Goal: Find specific page/section: Find specific page/section

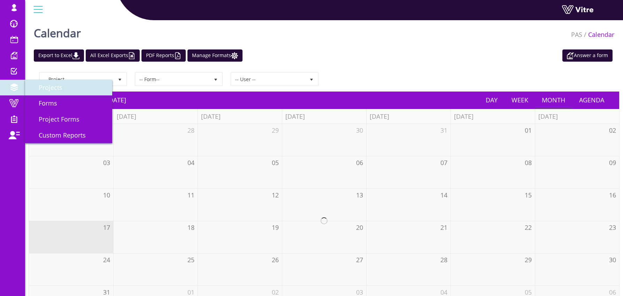
scroll to position [1, 0]
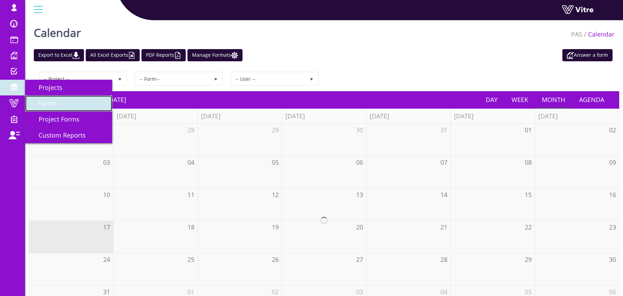
click at [42, 102] on span "Forms" at bounding box center [43, 103] width 27 height 8
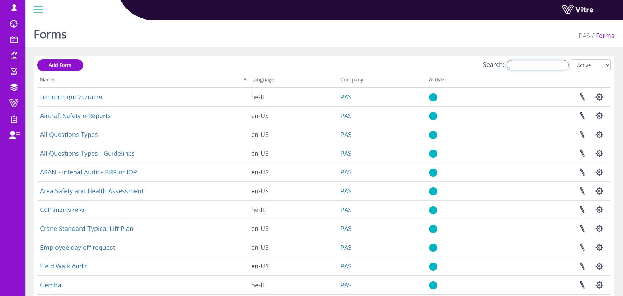
click at [537, 69] on input "Search:" at bounding box center [538, 65] width 62 height 10
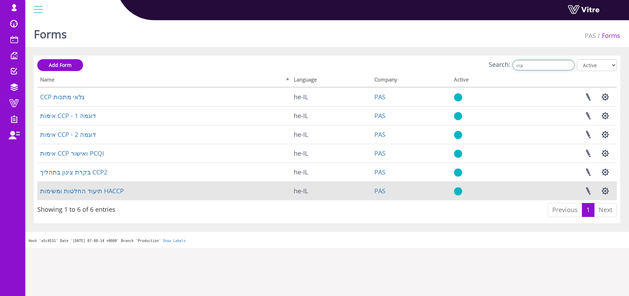
type input "ccp"
